Goal: Task Accomplishment & Management: Manage account settings

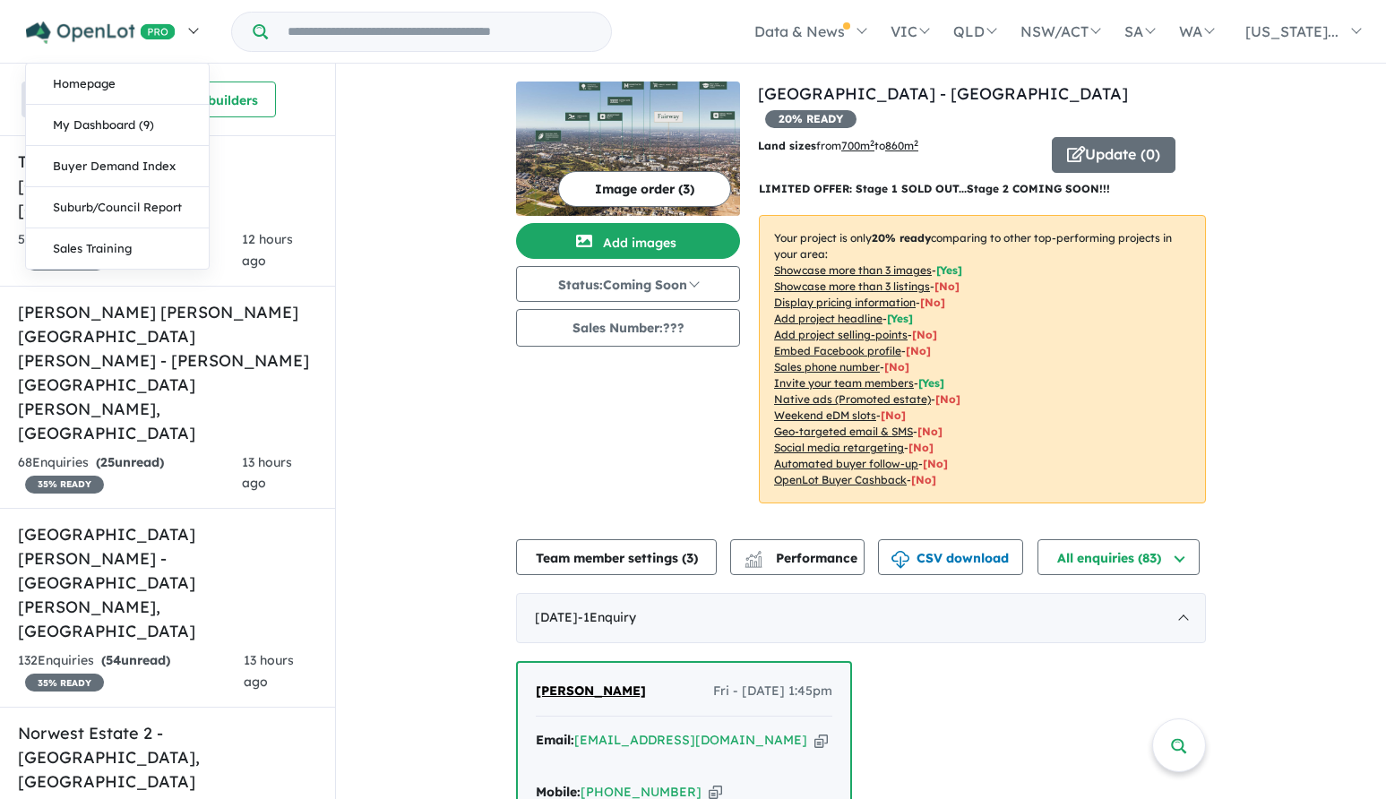
scroll to position [269, 0]
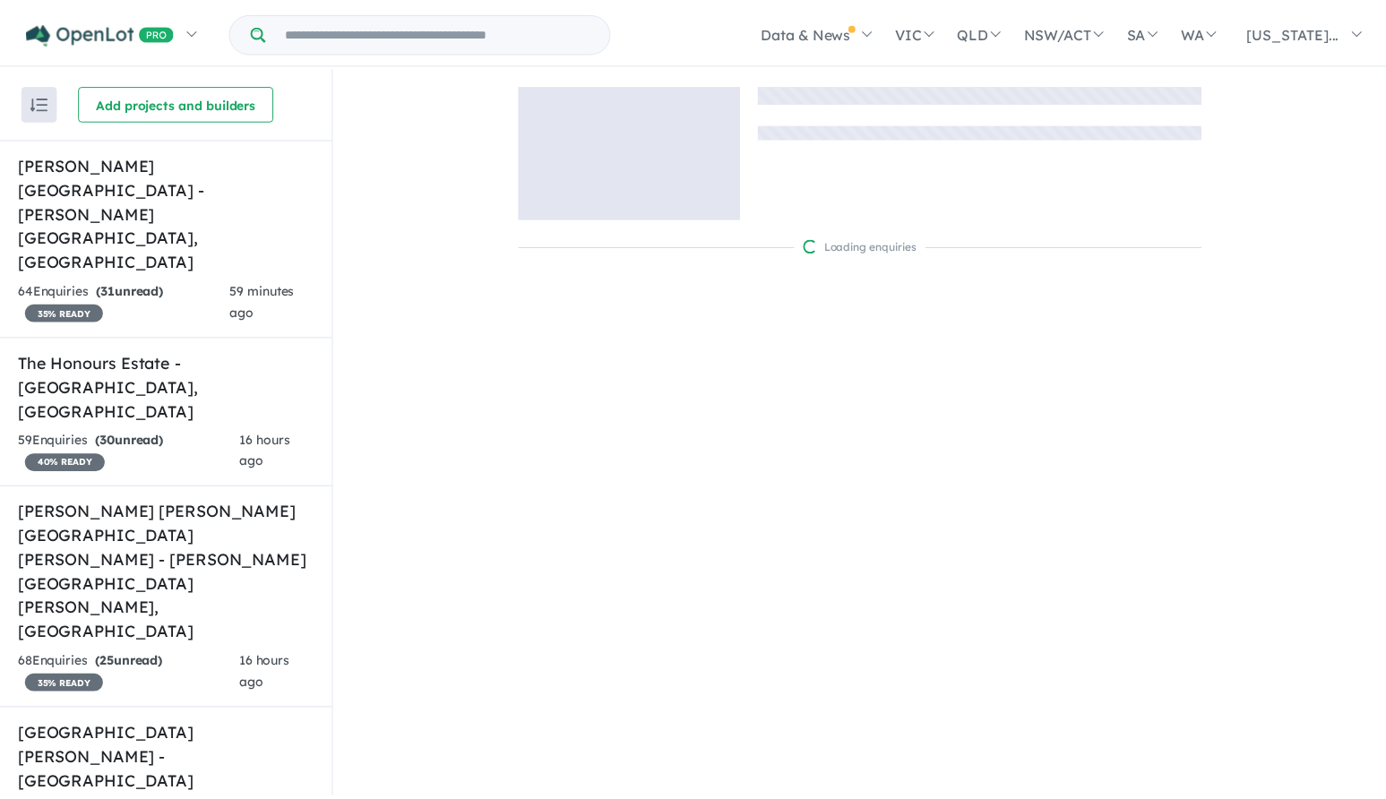
scroll to position [3, 0]
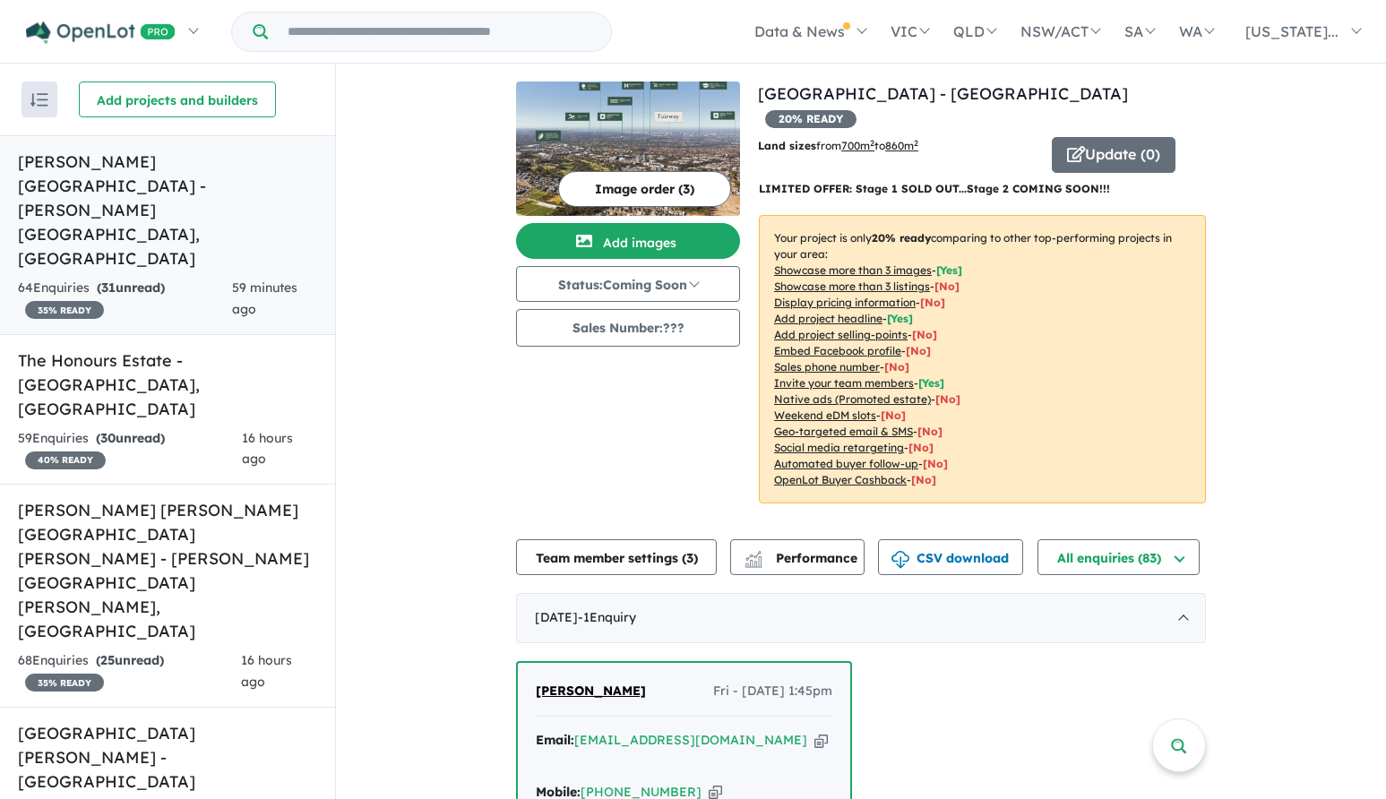
click at [232, 160] on h5 "Grantham Farm Estate - Grantham Farm , NSW" at bounding box center [167, 210] width 299 height 121
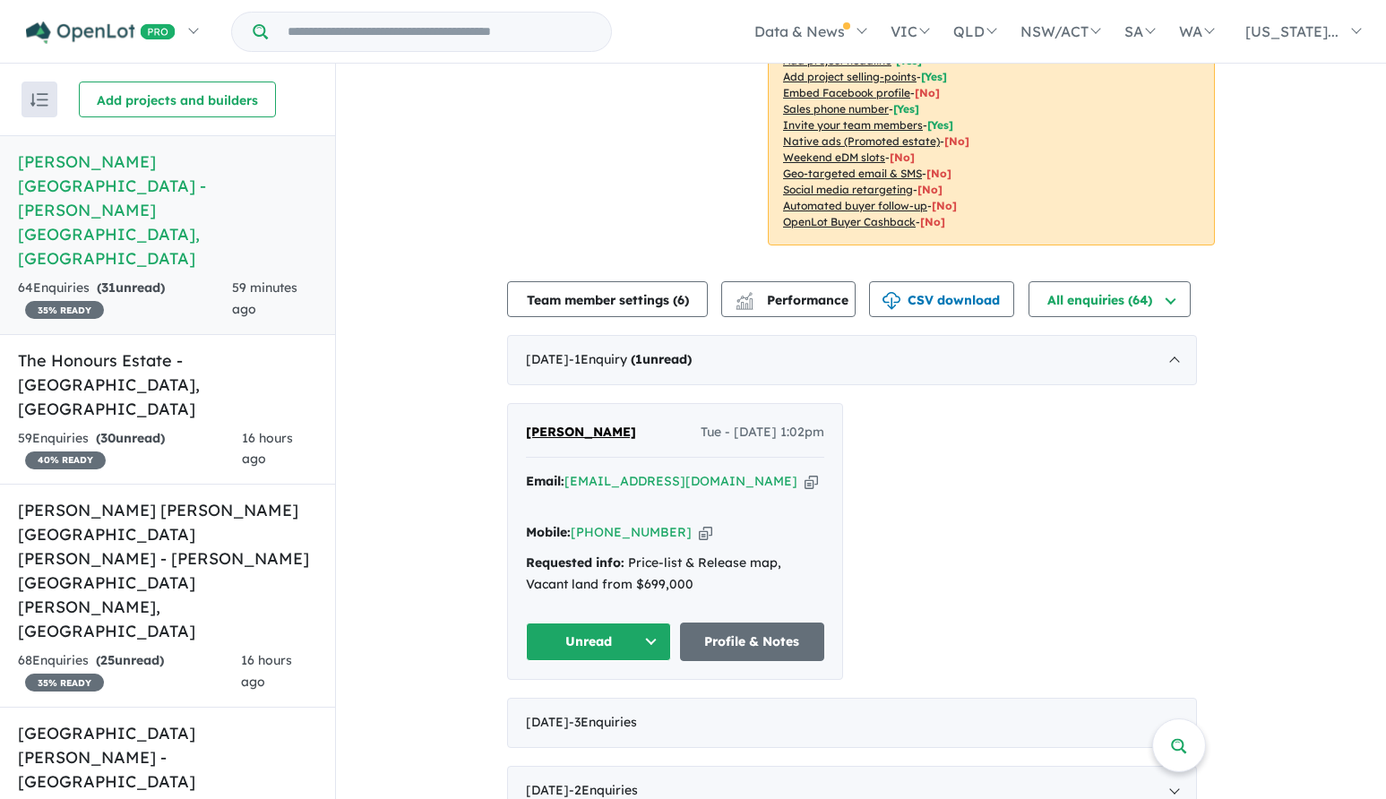
scroll to position [448, 0]
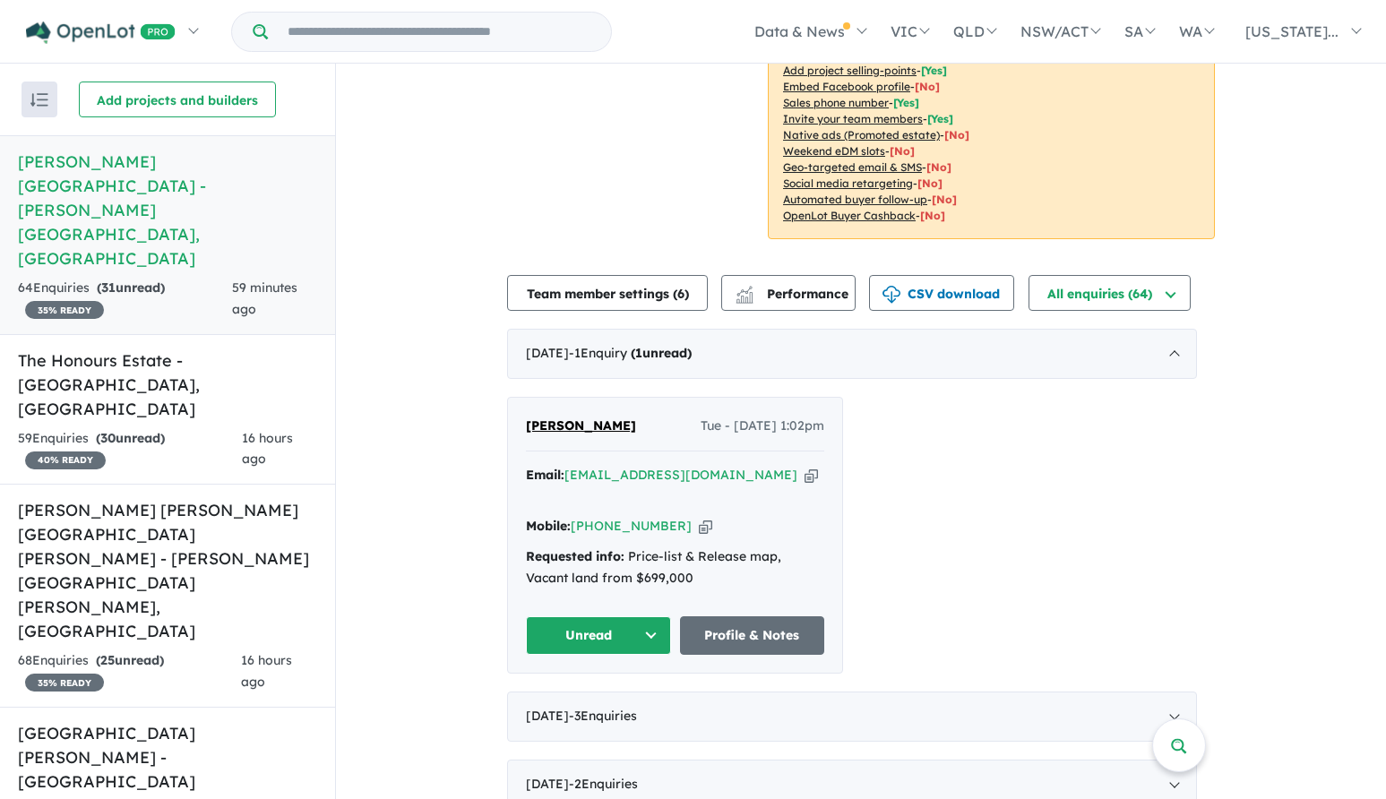
click at [596, 417] on span "[PERSON_NAME]" at bounding box center [581, 425] width 110 height 16
click at [575, 616] on button "Unread" at bounding box center [598, 635] width 145 height 39
click at [584, 699] on button "Assigned" at bounding box center [605, 719] width 156 height 41
